Goal: Task Accomplishment & Management: Complete application form

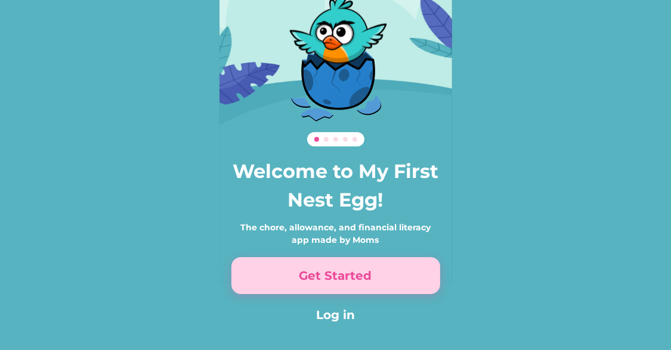
scroll to position [82, 0]
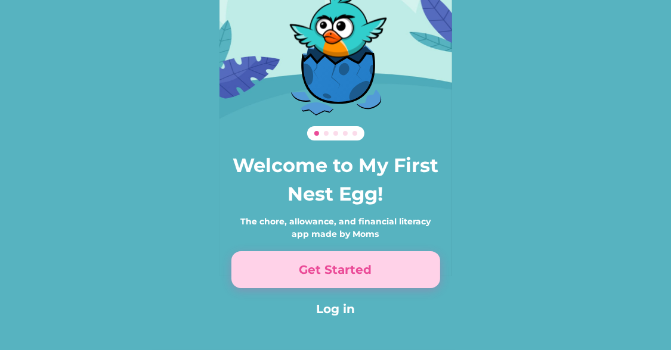
click at [365, 271] on button "Get Started" at bounding box center [335, 270] width 209 height 37
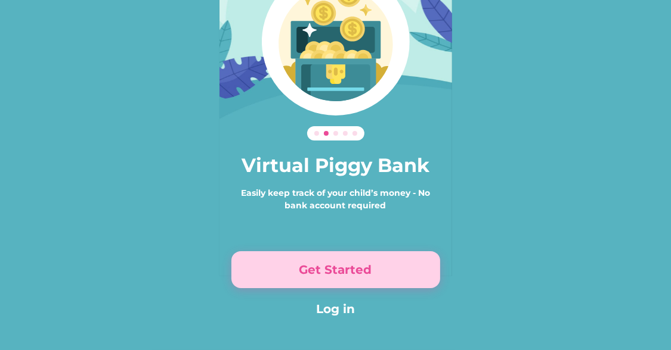
click at [334, 271] on button "Get Started" at bounding box center [335, 270] width 209 height 37
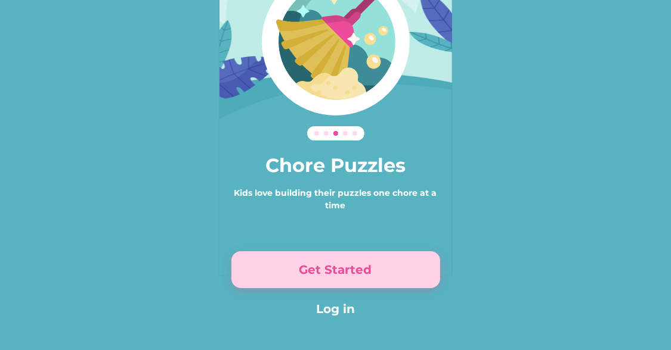
click at [334, 271] on button "Get Started" at bounding box center [335, 270] width 209 height 37
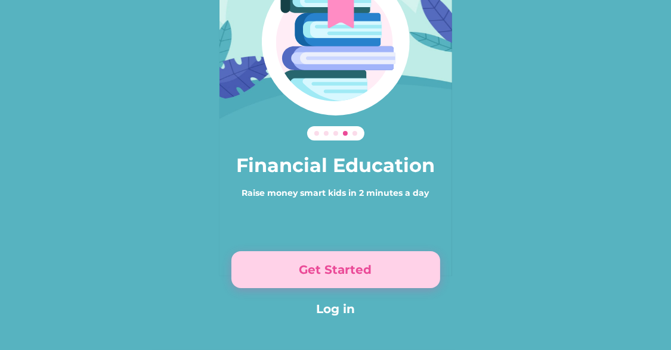
click at [334, 271] on button "Get Started" at bounding box center [335, 270] width 209 height 37
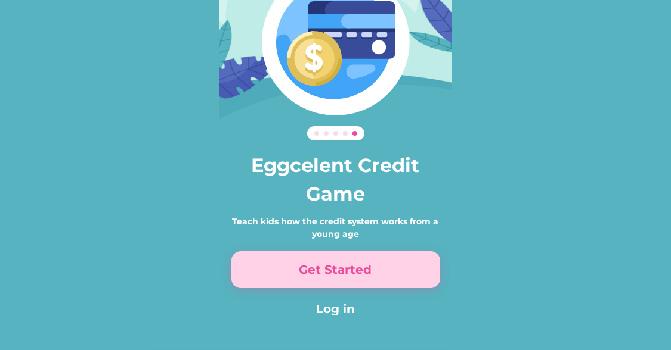
click at [334, 271] on button "Get Started" at bounding box center [335, 270] width 209 height 37
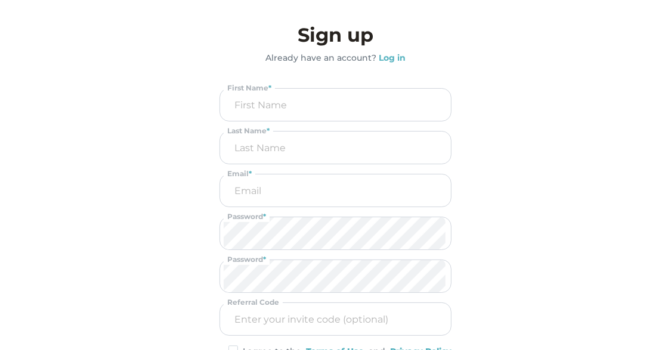
click at [376, 95] on input "input" at bounding box center [336, 105] width 224 height 32
